Goal: Communication & Community: Answer question/provide support

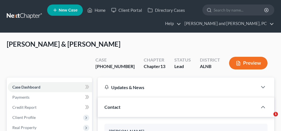
select select "10"
select select "0"
drag, startPoint x: 101, startPoint y: 10, endPoint x: 96, endPoint y: 39, distance: 29.0
click at [101, 10] on link "Home" at bounding box center [96, 10] width 24 height 10
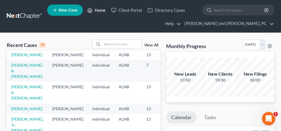
scroll to position [28, 0]
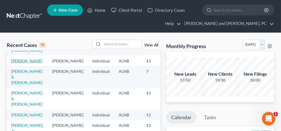
click at [17, 62] on link "[PERSON_NAME]" at bounding box center [26, 60] width 31 height 5
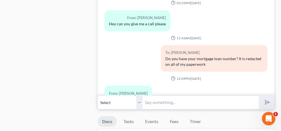
scroll to position [449, 0]
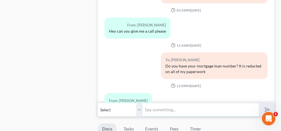
click at [175, 109] on input "text" at bounding box center [201, 110] width 116 height 14
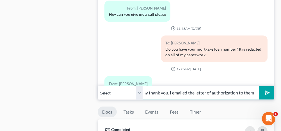
scroll to position [477, 0]
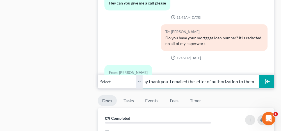
type input "Okay thank you. I emailed the letter of authorization to them"
click at [269, 76] on button "submit" at bounding box center [266, 81] width 15 height 13
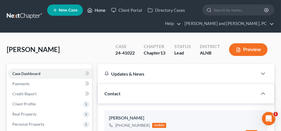
drag, startPoint x: 100, startPoint y: 11, endPoint x: 89, endPoint y: 53, distance: 43.5
click at [100, 11] on link "Home" at bounding box center [96, 10] width 24 height 10
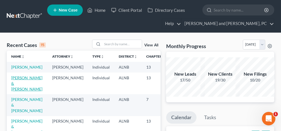
click at [20, 84] on link "[PERSON_NAME] & [PERSON_NAME]" at bounding box center [26, 83] width 31 height 16
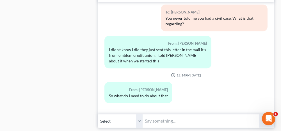
scroll to position [449, 0]
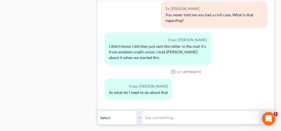
click at [163, 111] on input "text" at bounding box center [201, 118] width 116 height 14
type input "I filed a suggestion of bankruptcy"
click at [265, 114] on polygon "submit" at bounding box center [266, 117] width 7 height 7
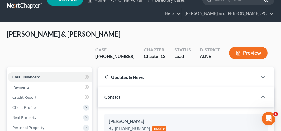
scroll to position [0, 0]
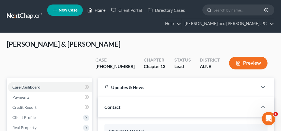
drag, startPoint x: 99, startPoint y: 11, endPoint x: 284, endPoint y: 76, distance: 196.4
click at [99, 11] on link "Home" at bounding box center [96, 10] width 24 height 10
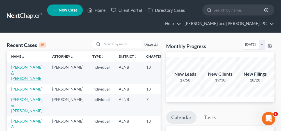
click at [20, 66] on link "[PERSON_NAME] & [PERSON_NAME]" at bounding box center [26, 73] width 31 height 16
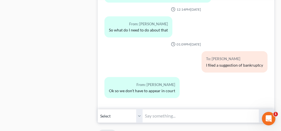
scroll to position [477, 0]
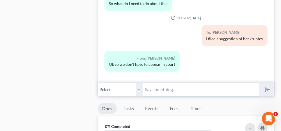
click at [158, 83] on input "text" at bounding box center [201, 90] width 116 height 14
type input "No"
drag, startPoint x: 265, startPoint y: 72, endPoint x: 93, endPoint y: 54, distance: 172.6
click at [265, 86] on polygon "submit" at bounding box center [266, 89] width 7 height 7
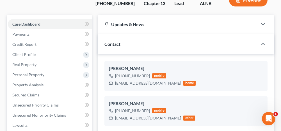
scroll to position [0, 0]
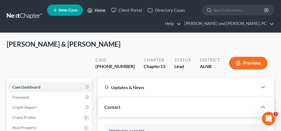
click at [99, 11] on link "Home" at bounding box center [96, 10] width 24 height 10
